Goal: Task Accomplishment & Management: Manage account settings

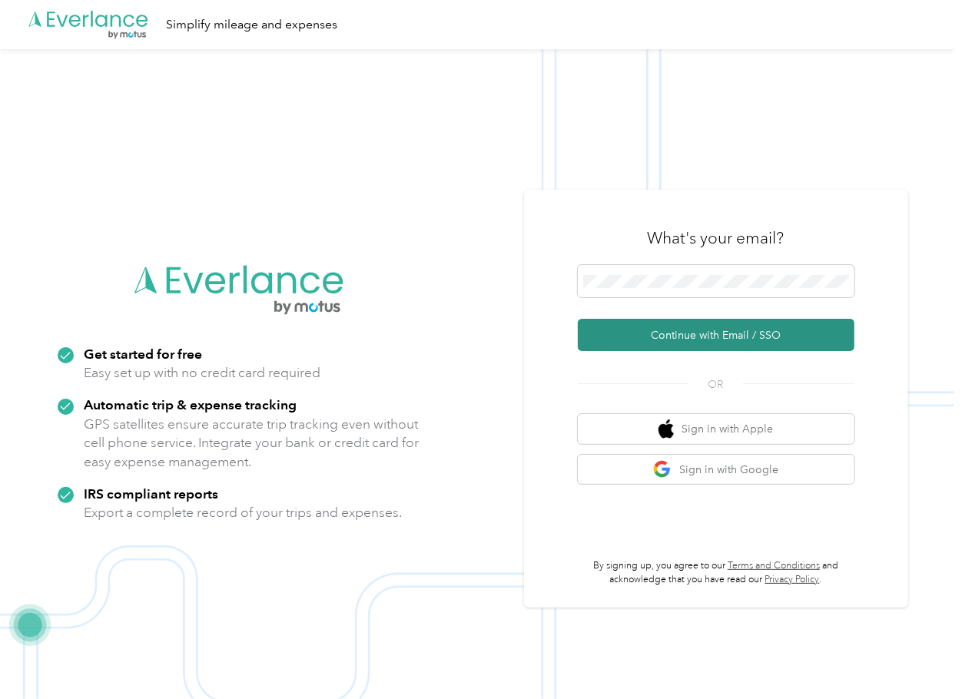
click at [621, 324] on button "Continue with Email / SSO" at bounding box center [716, 335] width 277 height 32
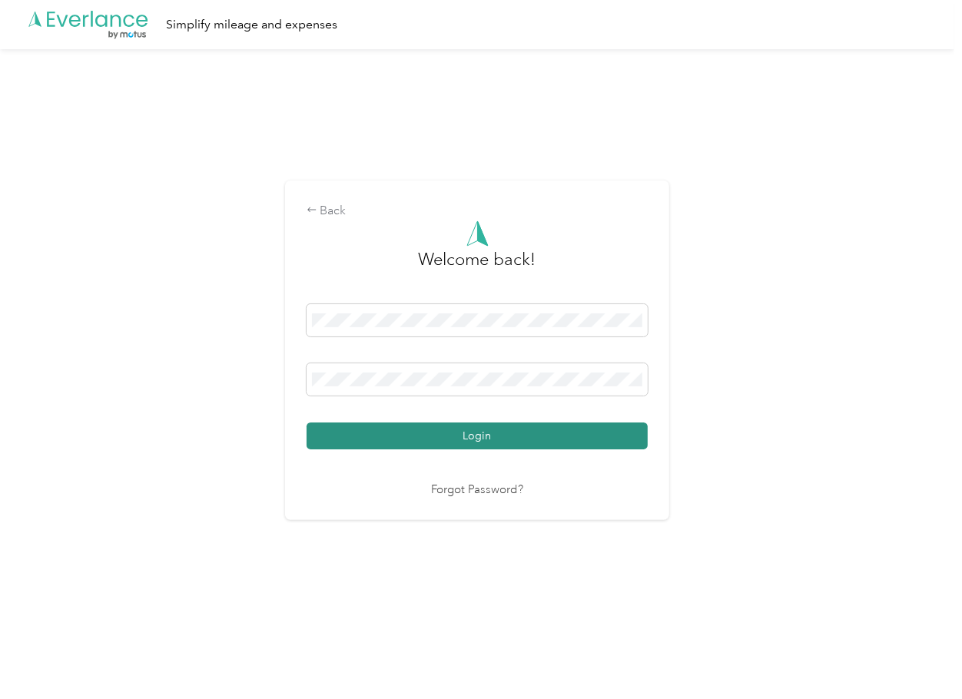
click at [366, 439] on button "Login" at bounding box center [477, 436] width 341 height 27
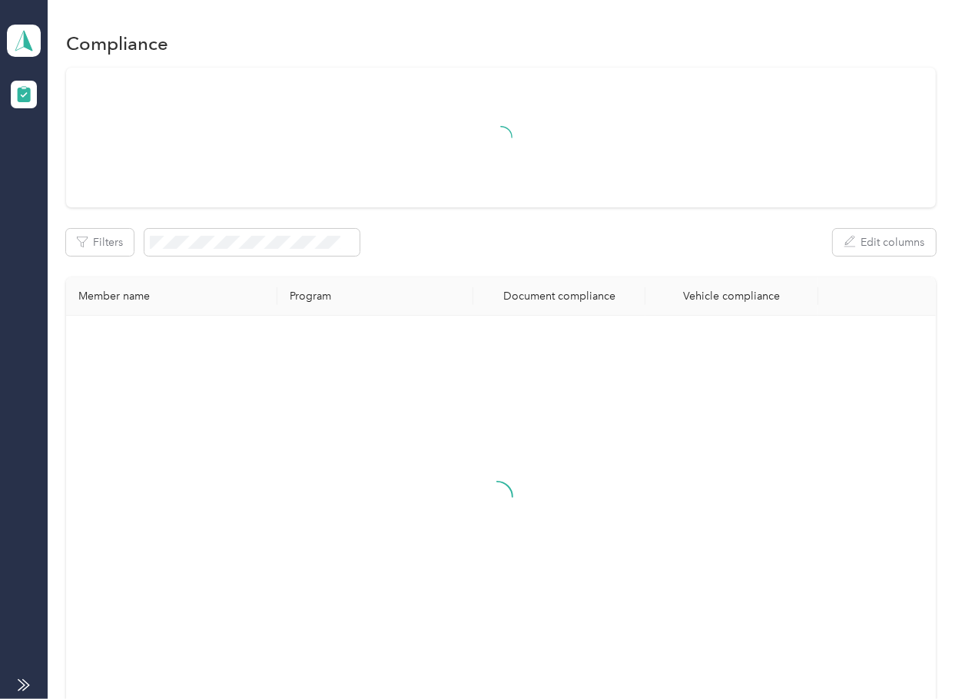
drag, startPoint x: 623, startPoint y: 266, endPoint x: 567, endPoint y: 265, distance: 55.3
click at [623, 266] on div "Filters Edit columns Member name Program Document compliance Vehicle compliance" at bounding box center [500, 387] width 869 height 639
click at [22, 35] on icon at bounding box center [23, 41] width 23 height 22
click at [493, 246] on div "Filters Edit columns" at bounding box center [500, 242] width 869 height 27
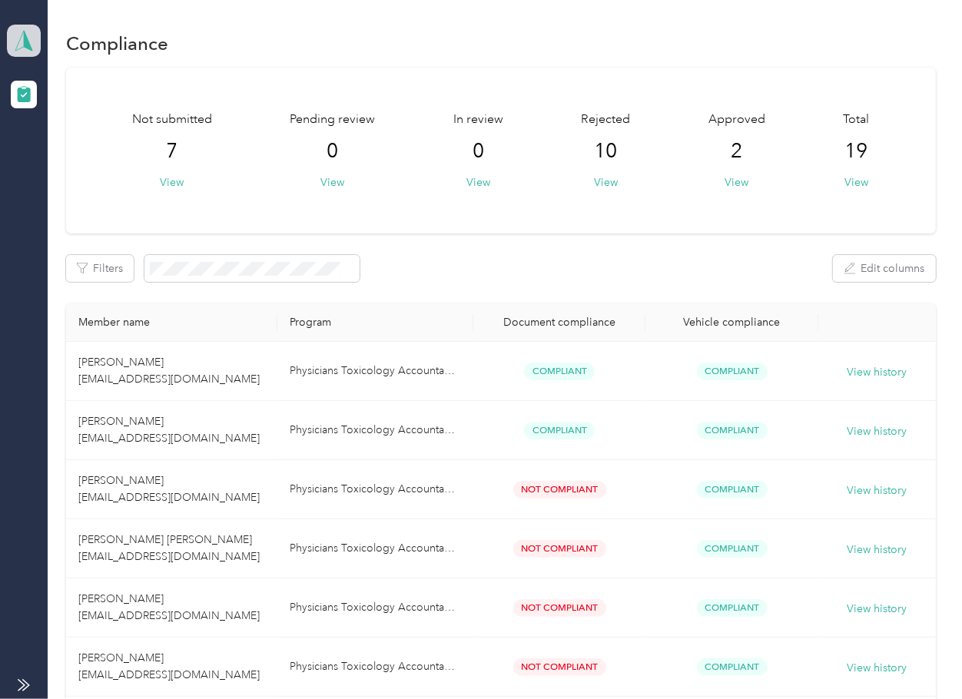
click at [27, 41] on polygon at bounding box center [28, 40] width 8 height 20
click at [84, 168] on div "Log out" at bounding box center [169, 161] width 302 height 27
